Goal: Transaction & Acquisition: Purchase product/service

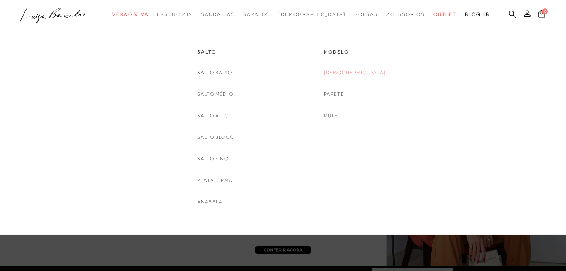
click at [357, 72] on link "[DEMOGRAPHIC_DATA]" at bounding box center [355, 72] width 62 height 9
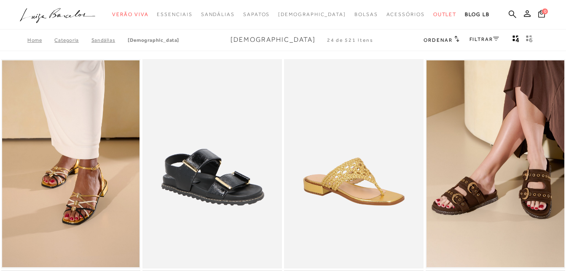
click at [490, 39] on link "FILTRAR" at bounding box center [485, 39] width 30 height 6
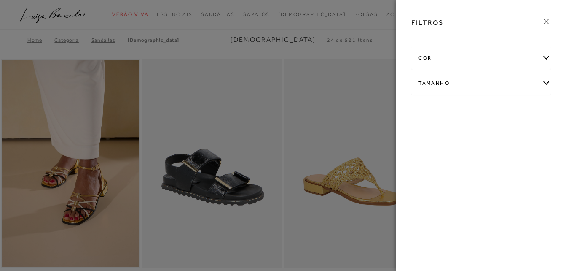
click at [435, 53] on div "cor" at bounding box center [481, 58] width 139 height 22
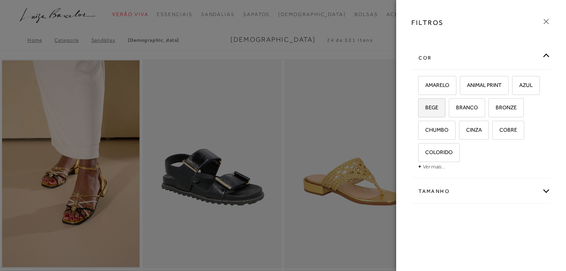
click at [430, 105] on span "BEGE" at bounding box center [428, 107] width 19 height 6
click at [425, 105] on input "BEGE" at bounding box center [421, 109] width 8 height 8
checkbox input "true"
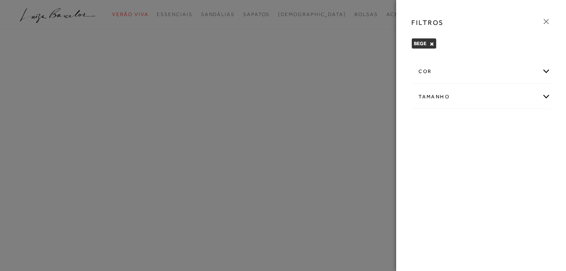
click at [440, 71] on div "cor" at bounding box center [481, 71] width 139 height 22
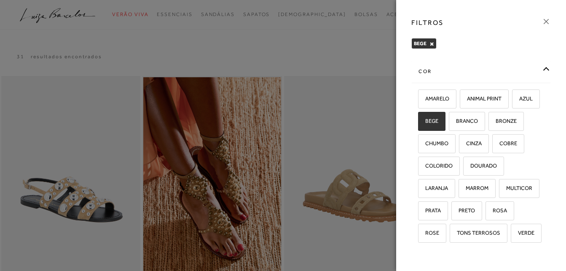
click at [470, 77] on div "cor" at bounding box center [481, 71] width 139 height 22
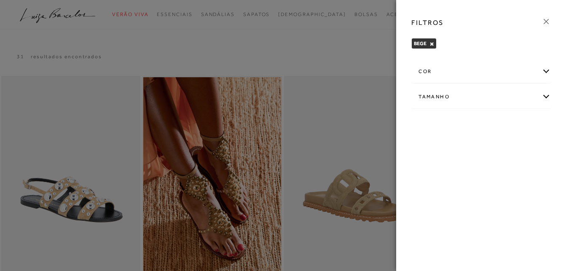
click at [459, 105] on div "Tamanho" at bounding box center [481, 97] width 139 height 22
click at [503, 127] on input "35" at bounding box center [500, 125] width 8 height 8
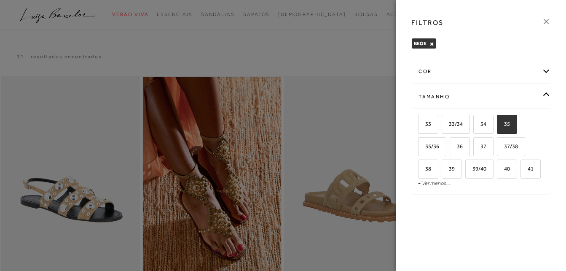
checkbox input "true"
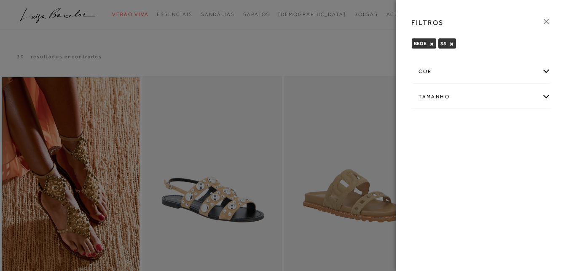
click at [367, 56] on div at bounding box center [283, 135] width 566 height 271
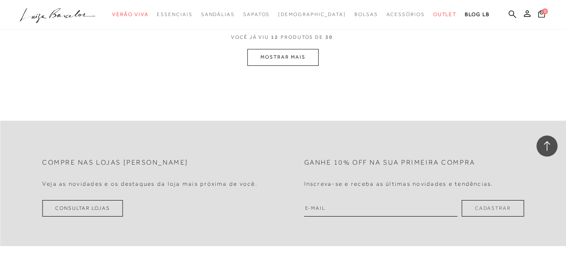
scroll to position [874, 0]
click at [270, 60] on button "MOSTRAR MAIS" at bounding box center [282, 57] width 71 height 16
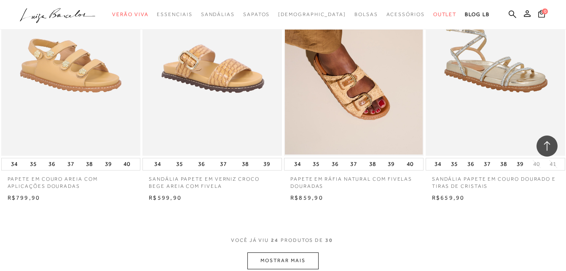
scroll to position [1633, 0]
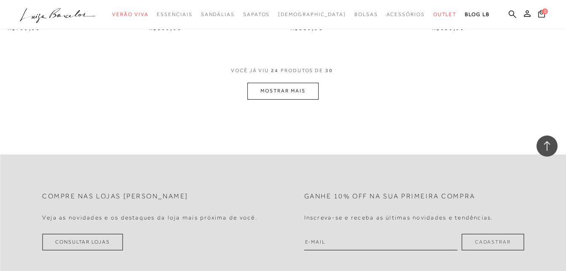
click at [270, 95] on button "MOSTRAR MAIS" at bounding box center [282, 91] width 71 height 16
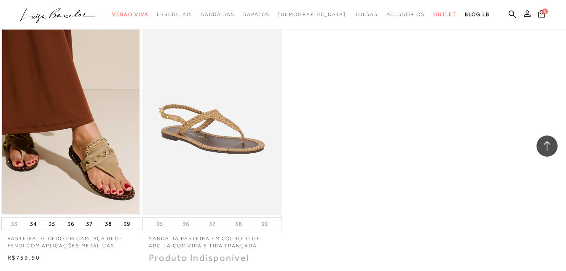
scroll to position [2013, 0]
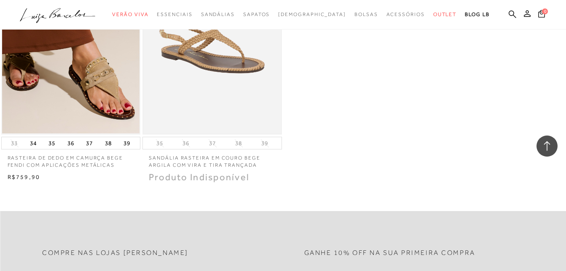
click at [224, 62] on img at bounding box center [212, 30] width 138 height 207
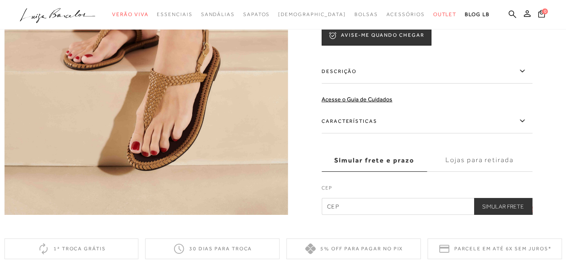
scroll to position [632, 0]
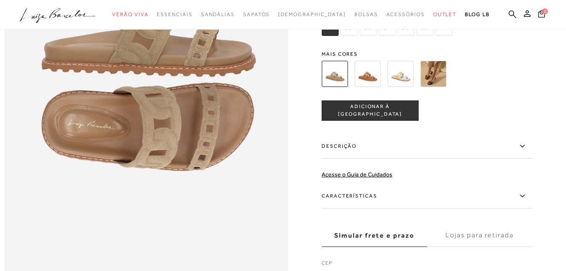
scroll to position [548, 0]
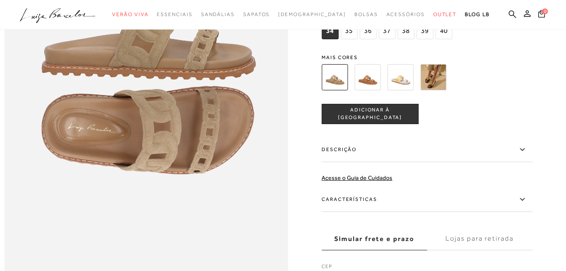
drag, startPoint x: 434, startPoint y: 95, endPoint x: 438, endPoint y: 112, distance: 17.4
click at [434, 90] on img at bounding box center [433, 77] width 26 height 26
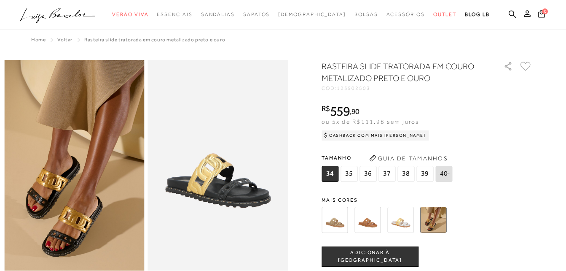
click at [342, 215] on img at bounding box center [335, 220] width 26 height 26
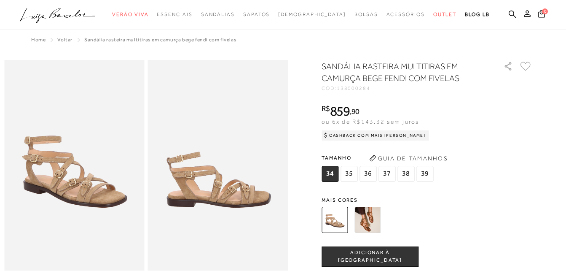
click at [376, 226] on img at bounding box center [368, 220] width 26 height 26
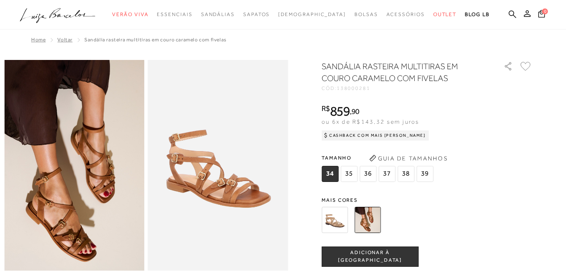
click at [331, 224] on img at bounding box center [335, 220] width 26 height 26
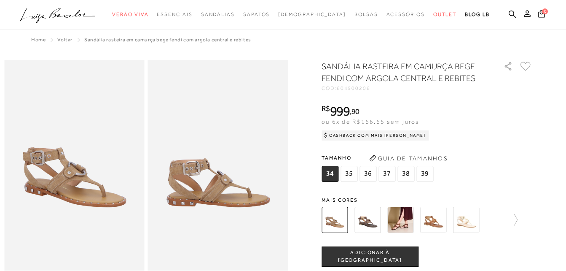
click at [399, 224] on img at bounding box center [400, 220] width 26 height 26
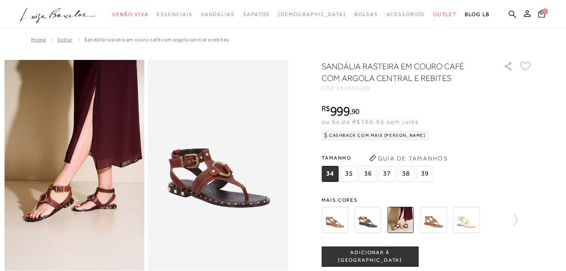
click at [342, 221] on img at bounding box center [335, 220] width 26 height 26
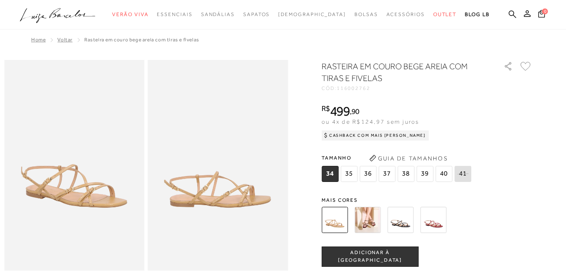
click at [358, 218] on img at bounding box center [368, 220] width 26 height 26
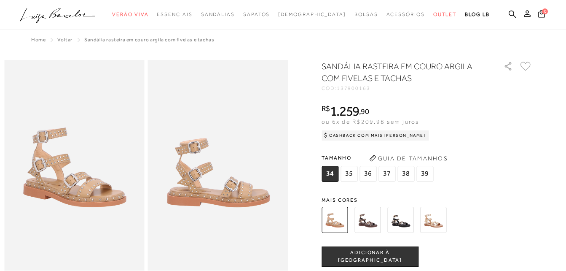
click at [435, 215] on img at bounding box center [433, 220] width 26 height 26
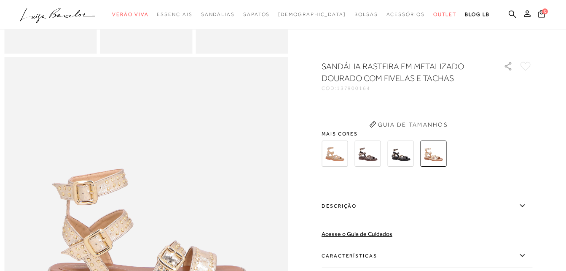
scroll to position [379, 0]
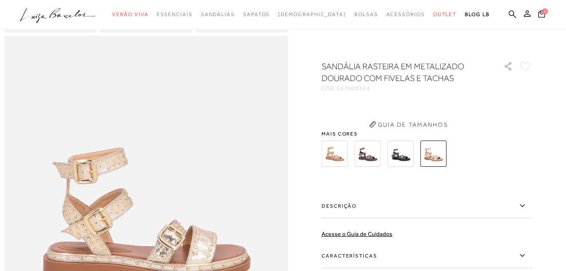
click at [404, 156] on img at bounding box center [400, 153] width 26 height 26
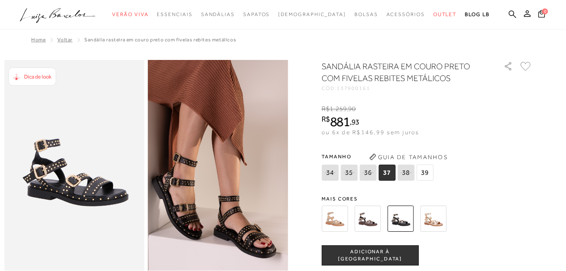
click at [336, 218] on img at bounding box center [335, 218] width 26 height 26
